Goal: Find specific page/section: Locate a particular part of the current website

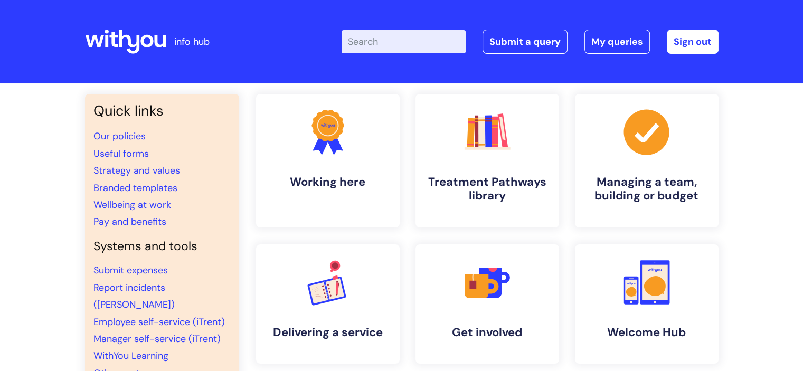
click at [358, 42] on input "Enter your search term here..." at bounding box center [404, 41] width 124 height 23
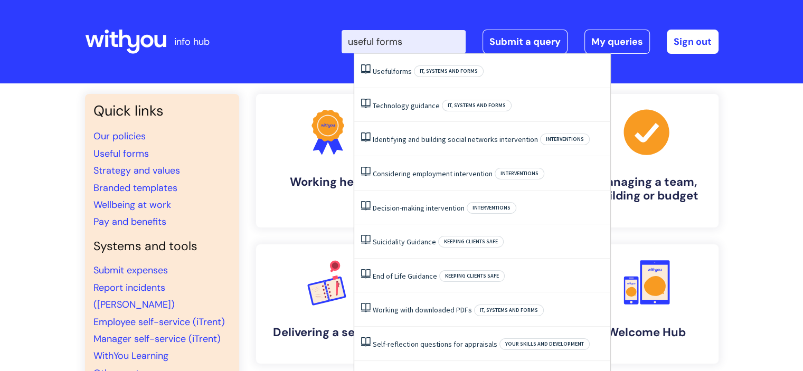
type input "useful forms"
click button "Search" at bounding box center [0, 0] width 0 height 0
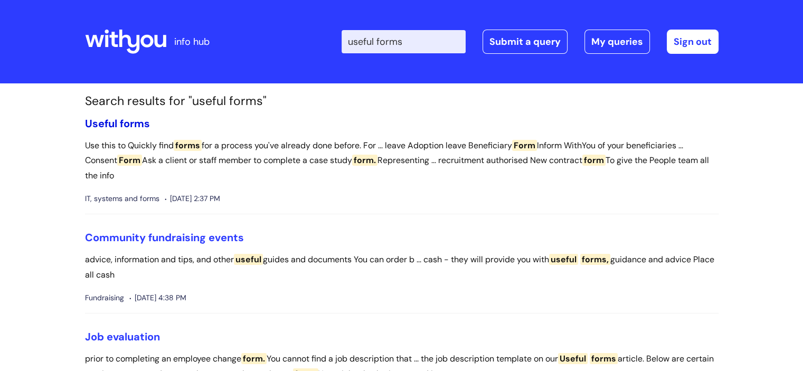
click at [130, 124] on span "forms" at bounding box center [135, 124] width 30 height 14
